Goal: Check status: Check status

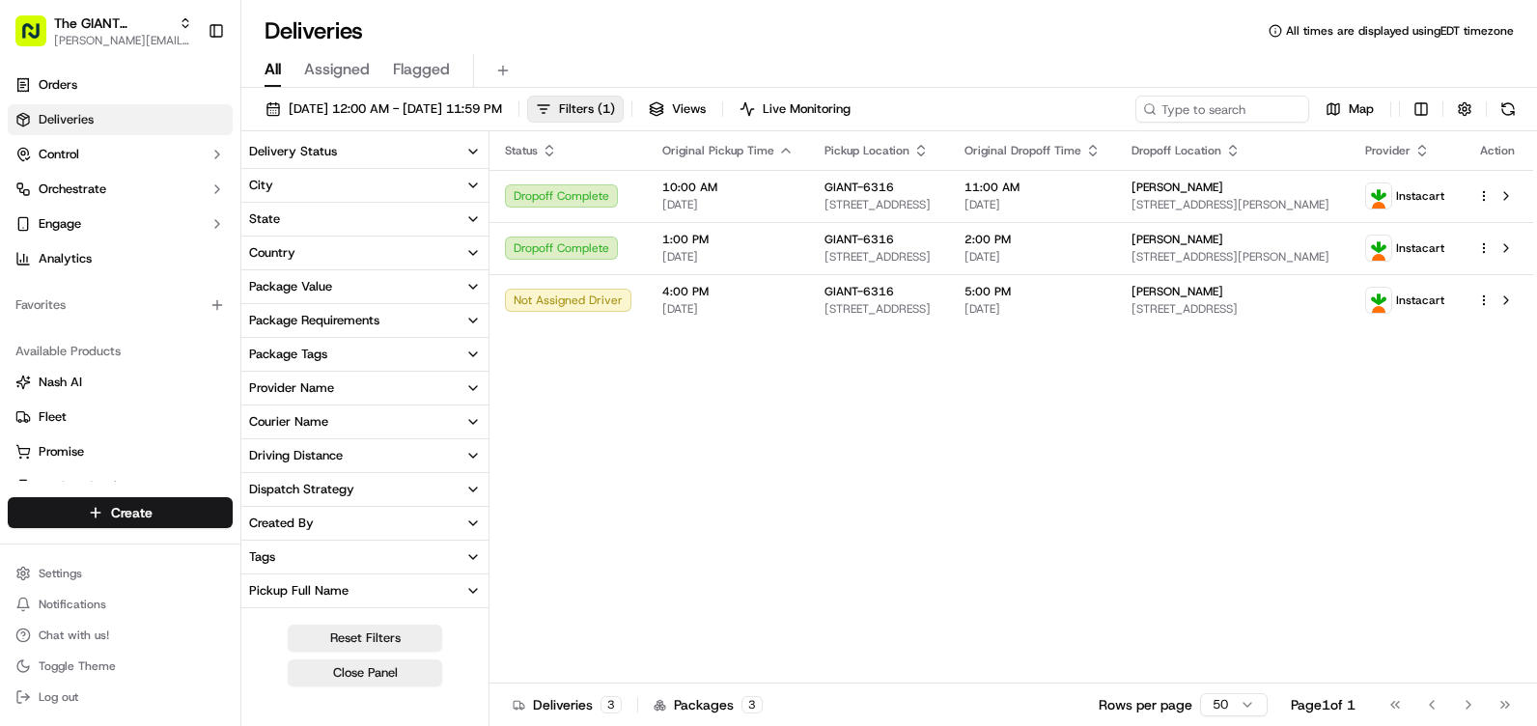
scroll to position [290, 0]
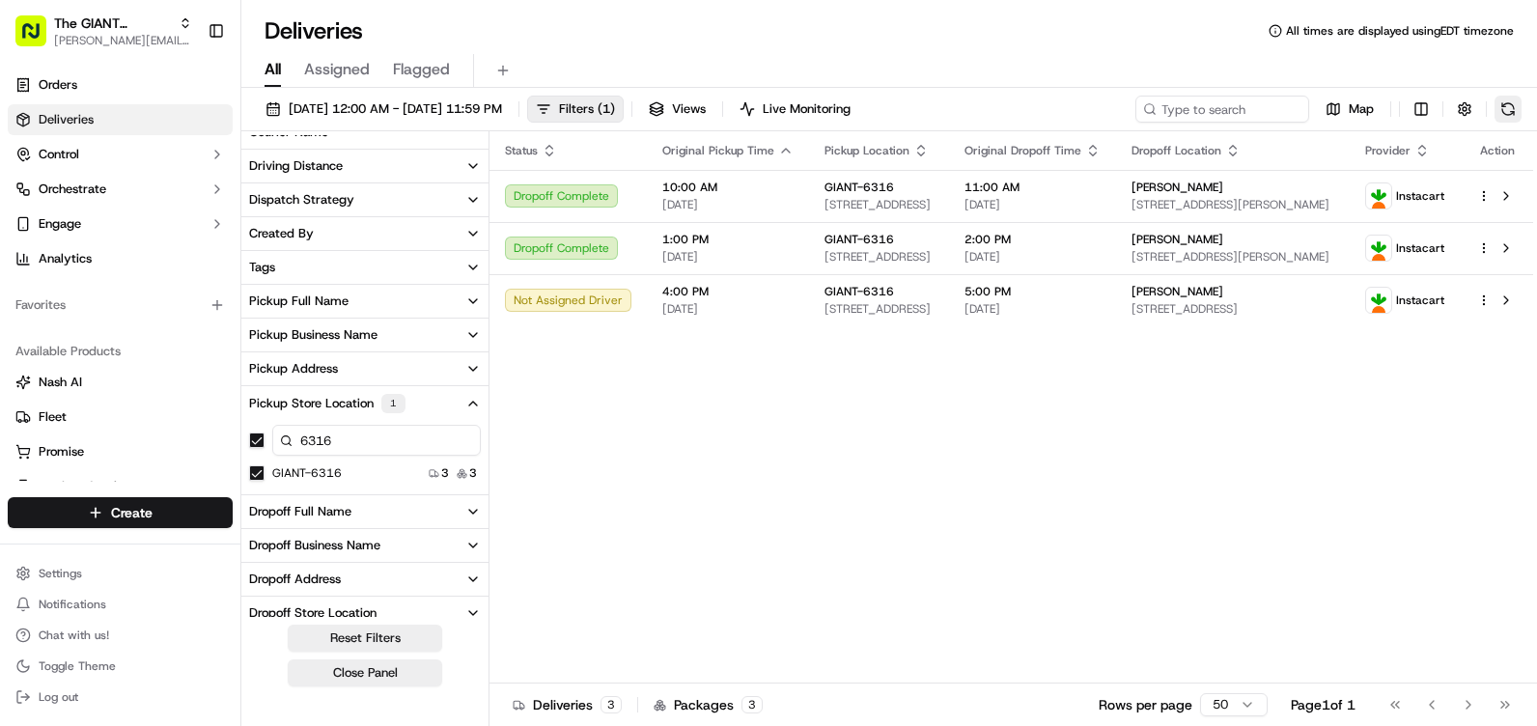
click at [1517, 111] on button at bounding box center [1508, 109] width 27 height 27
click at [1518, 110] on button at bounding box center [1508, 109] width 27 height 27
click at [1504, 117] on button at bounding box center [1508, 109] width 27 height 27
click at [1510, 114] on button at bounding box center [1508, 109] width 27 height 27
click at [1517, 109] on button at bounding box center [1508, 109] width 27 height 27
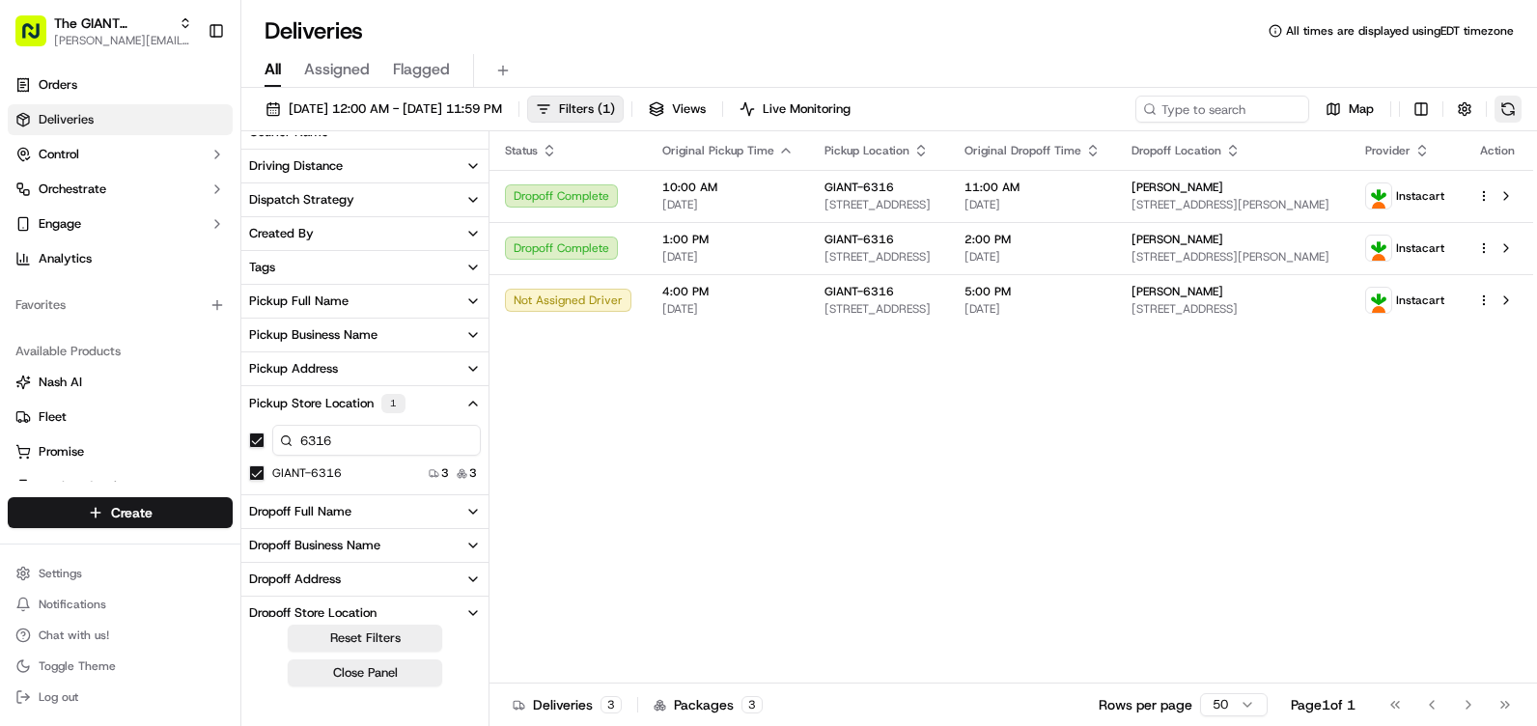
click at [1508, 111] on button at bounding box center [1508, 109] width 27 height 27
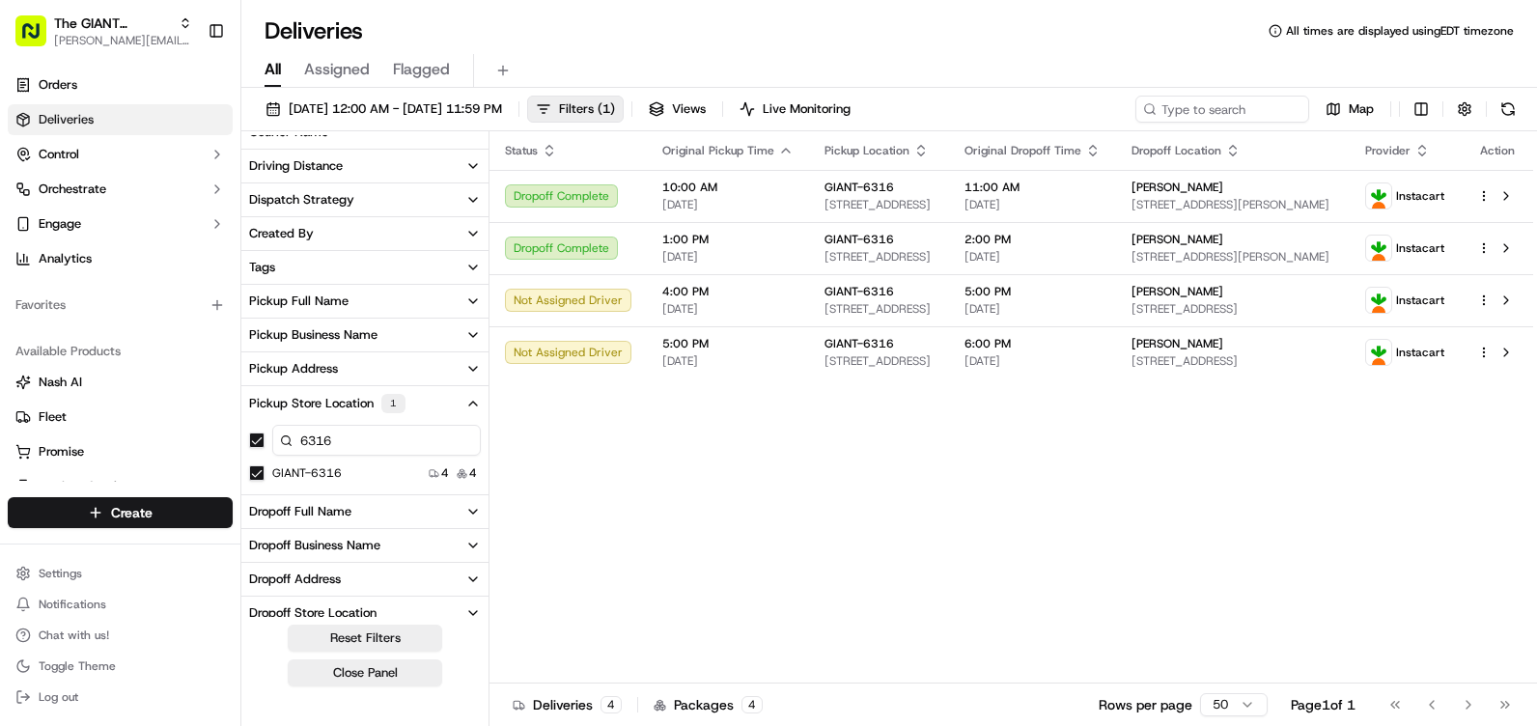
click at [1529, 117] on div "[DATE] 12:00 AM - [DATE] 11:59 PM Filters ( 1 ) Views Live Monitoring Map" at bounding box center [889, 114] width 1296 height 36
click at [1510, 100] on button at bounding box center [1508, 109] width 27 height 27
click at [1506, 103] on button at bounding box center [1508, 109] width 27 height 27
click at [1525, 121] on div "[DATE] 12:00 AM - [DATE] 11:59 PM Filters ( 1 ) Views Live Monitoring Map" at bounding box center [889, 114] width 1296 height 36
click at [1512, 110] on button at bounding box center [1508, 109] width 27 height 27
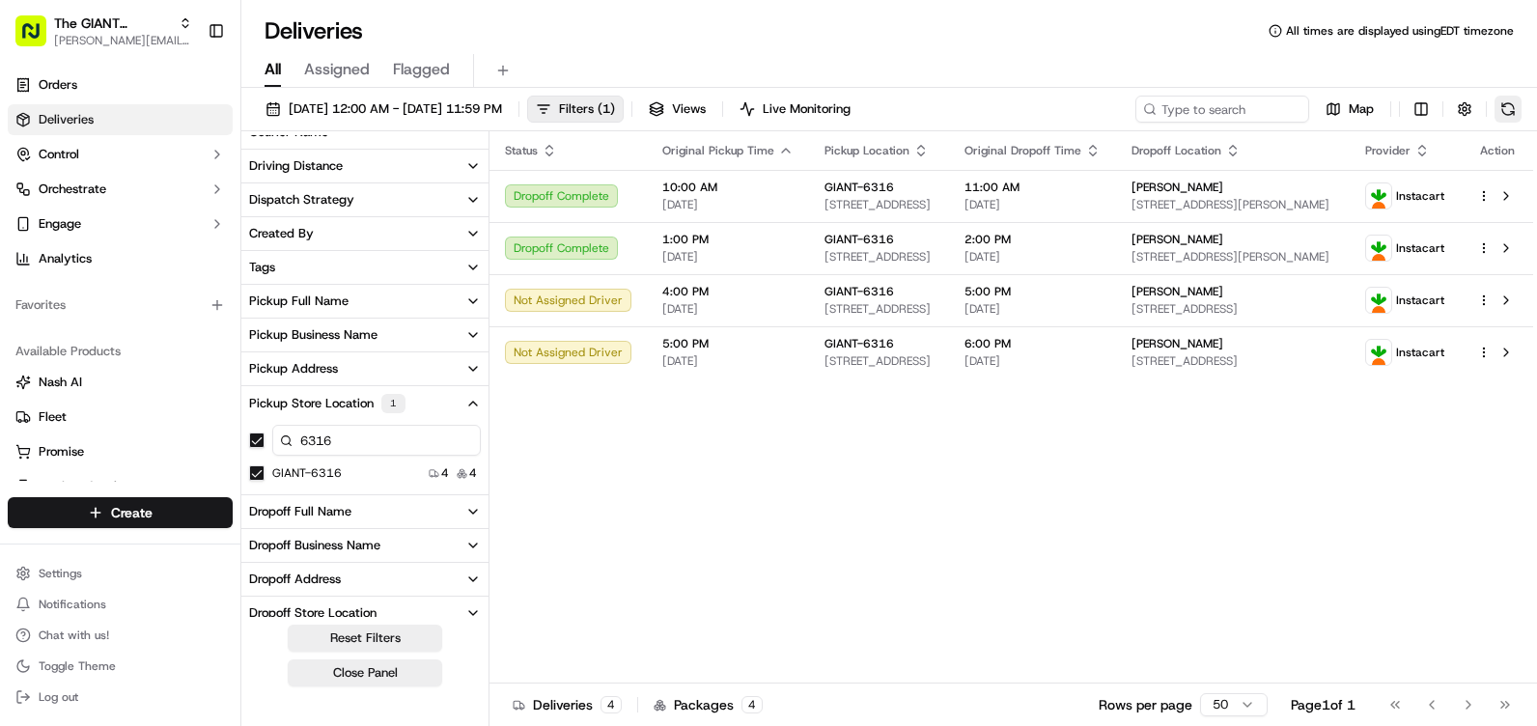
click at [1508, 98] on button at bounding box center [1508, 109] width 27 height 27
